Goal: Find specific page/section: Find specific page/section

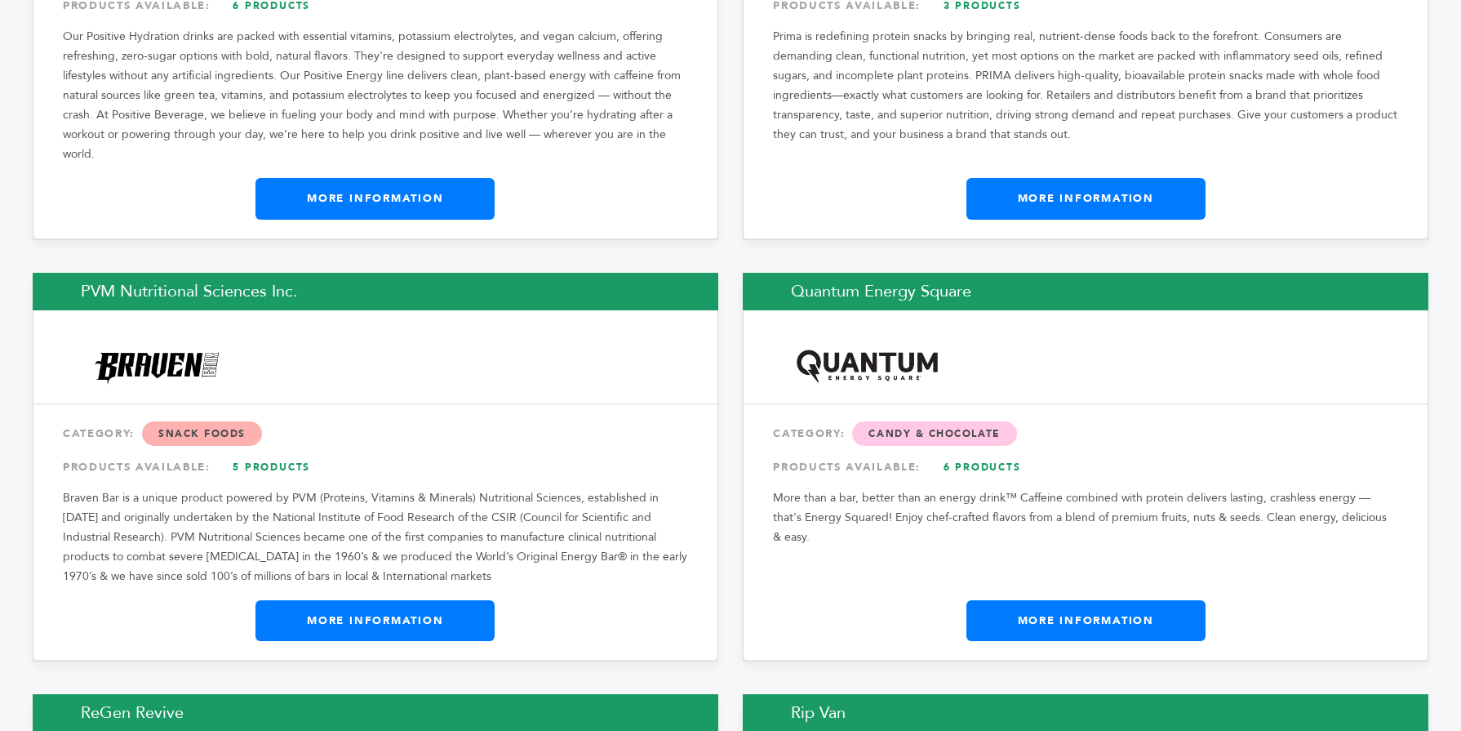
scroll to position [20316, 0]
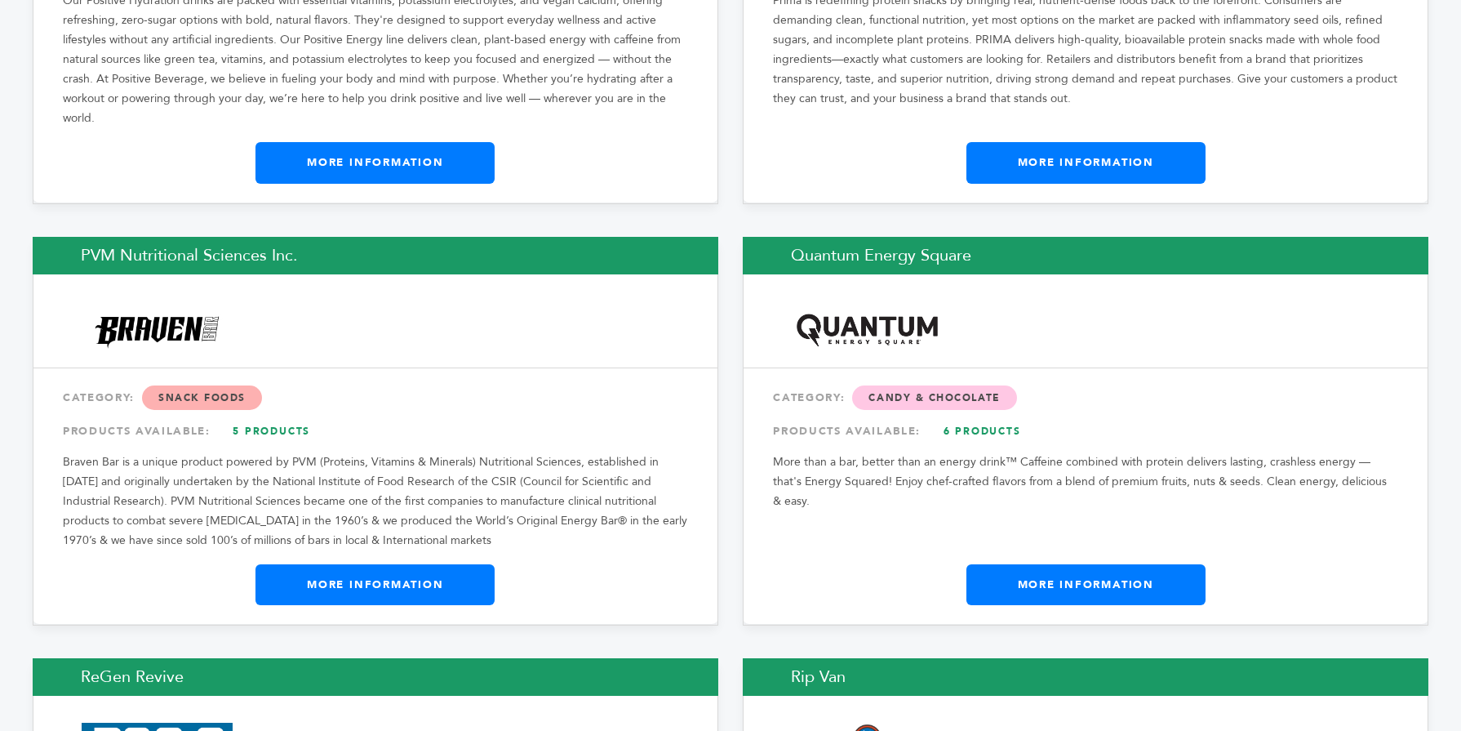
click at [1174, 564] on link "More Information" at bounding box center [1086, 584] width 239 height 41
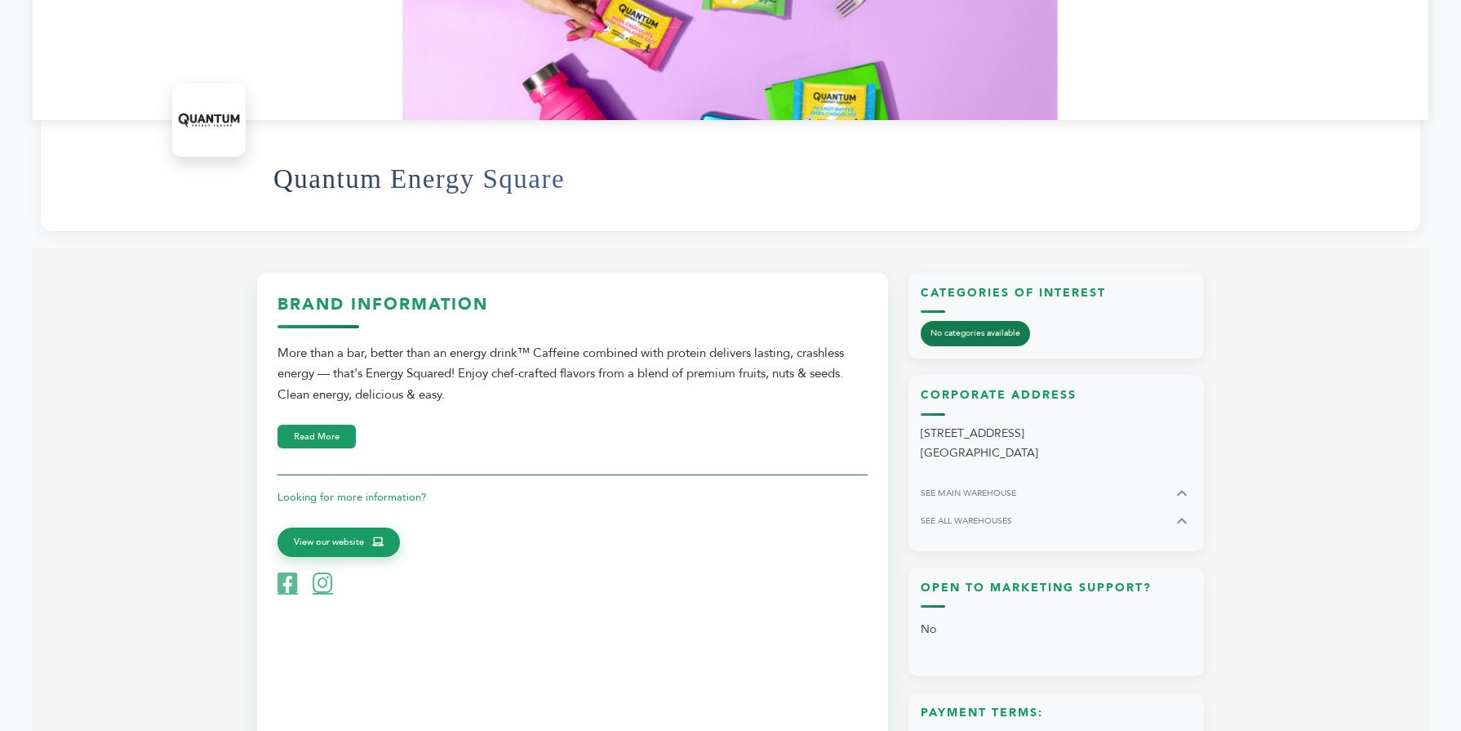
scroll to position [457, 0]
